Goal: Navigation & Orientation: Find specific page/section

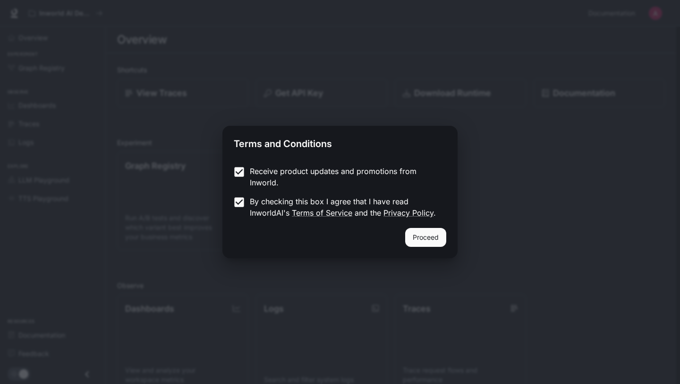
click at [417, 231] on button "Proceed" at bounding box center [425, 237] width 41 height 19
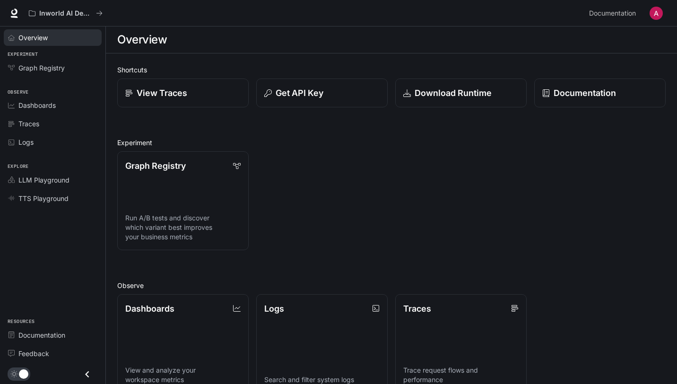
click at [66, 43] on link "Overview" at bounding box center [53, 37] width 98 height 17
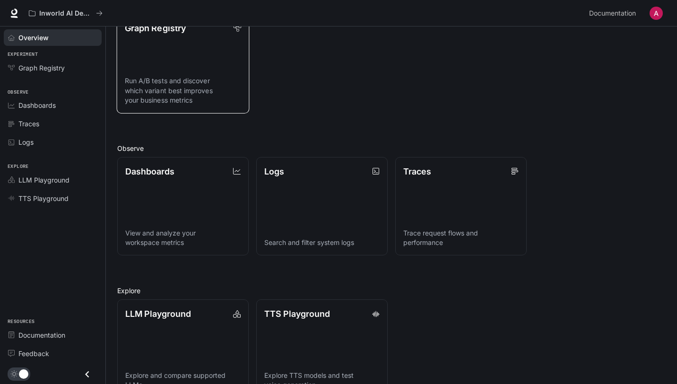
scroll to position [162, 0]
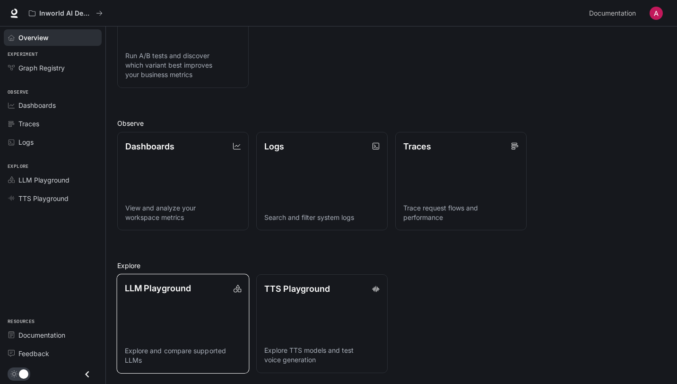
click at [202, 289] on div "LLM Playground" at bounding box center [183, 288] width 116 height 13
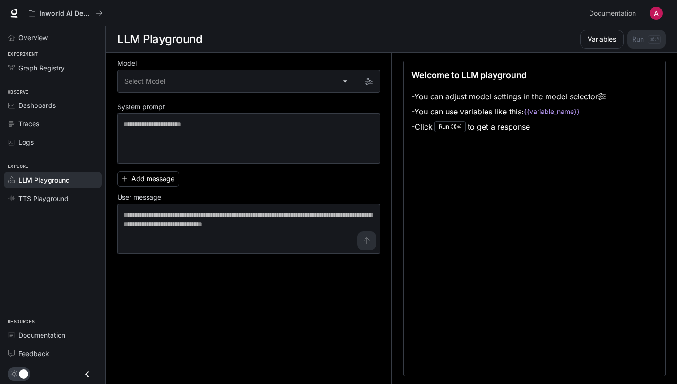
scroll to position [0, 0]
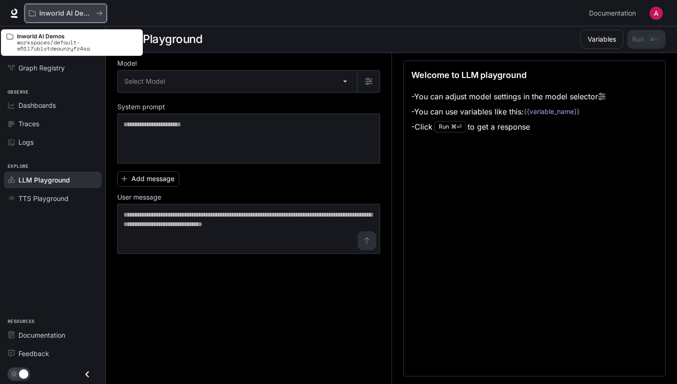
click at [67, 18] on button "Inworld AI Demos" at bounding box center [66, 13] width 82 height 19
